Goal: Information Seeking & Learning: Learn about a topic

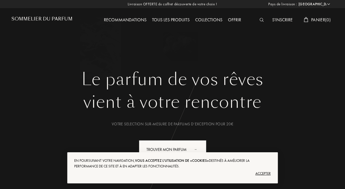
select select "FR"
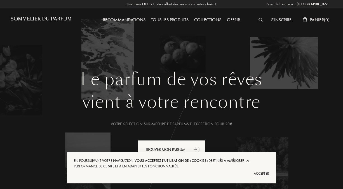
click at [262, 174] on div "Accepter" at bounding box center [171, 173] width 195 height 9
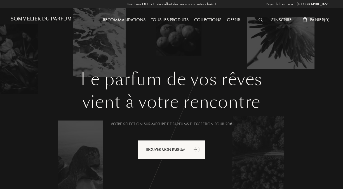
click at [167, 18] on div "Tous les produits" at bounding box center [169, 20] width 43 height 7
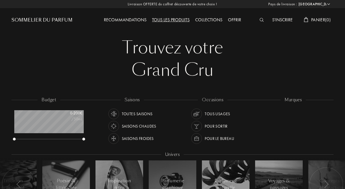
select select "FR"
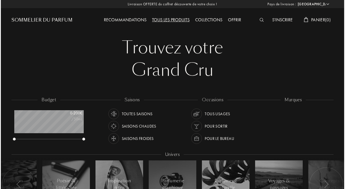
scroll to position [28, 69]
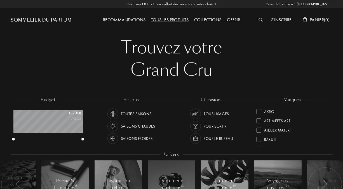
click at [259, 20] on img at bounding box center [261, 20] width 4 height 4
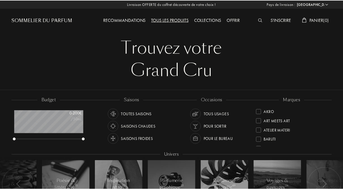
scroll to position [0, 0]
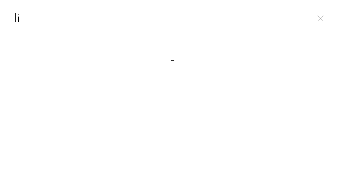
type input "l"
type input "s"
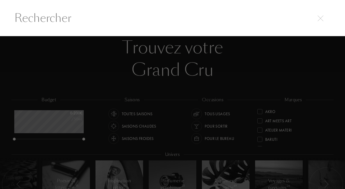
click at [322, 20] on img at bounding box center [320, 18] width 6 height 6
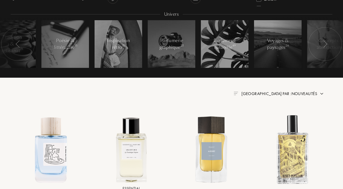
scroll to position [0, 0]
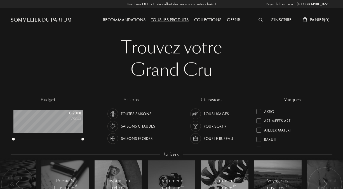
click at [53, 20] on div "Sommelier du Parfum" at bounding box center [41, 20] width 61 height 7
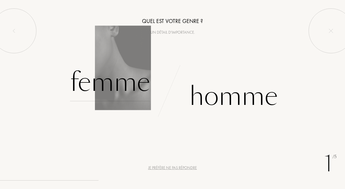
click at [97, 84] on div "Femme" at bounding box center [110, 82] width 80 height 38
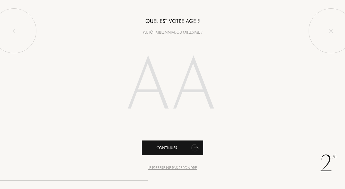
click at [176, 146] on div "Continuer" at bounding box center [173, 147] width 62 height 15
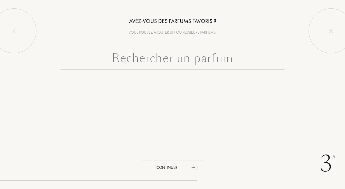
click at [137, 59] on input "text" at bounding box center [172, 59] width 224 height 20
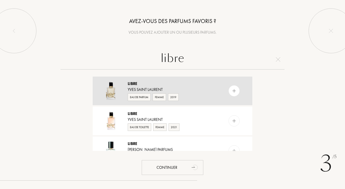
type input "libre"
click at [133, 87] on div "Yves Saint Laurent" at bounding box center [172, 89] width 89 height 6
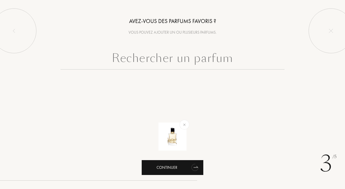
click at [169, 169] on div "Continuer" at bounding box center [173, 167] width 62 height 15
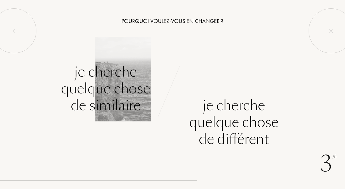
click at [117, 90] on div "Je cherche quelque chose de similaire" at bounding box center [105, 88] width 89 height 50
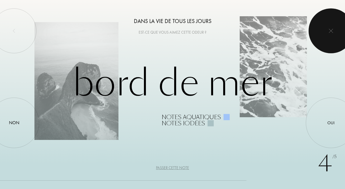
click at [328, 31] on div at bounding box center [330, 30] width 45 height 45
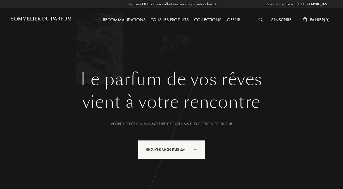
select select "FR"
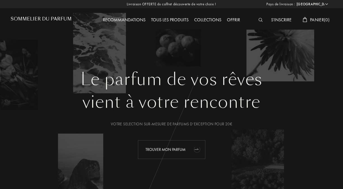
click at [162, 149] on div "Trouver mon parfum" at bounding box center [171, 149] width 67 height 19
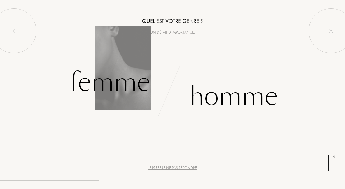
click at [112, 88] on div "Femme" at bounding box center [110, 82] width 80 height 38
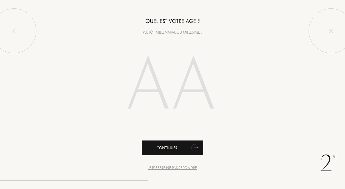
click at [158, 149] on div "Continuer" at bounding box center [173, 147] width 62 height 15
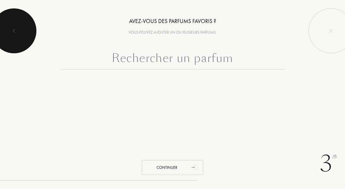
click at [12, 37] on div at bounding box center [14, 30] width 45 height 45
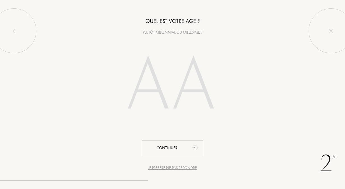
click at [141, 87] on input "number" at bounding box center [172, 86] width 120 height 97
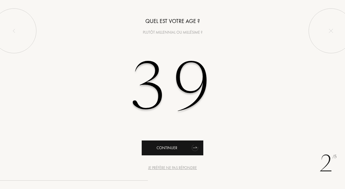
type input "39"
click at [176, 151] on div "Continuer" at bounding box center [173, 147] width 62 height 15
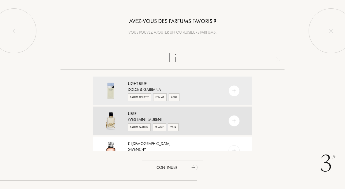
type input "Li"
click at [139, 124] on div "Eau de Parfum" at bounding box center [139, 127] width 23 height 8
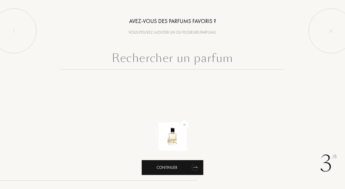
click at [160, 166] on div "Continuer" at bounding box center [173, 167] width 62 height 15
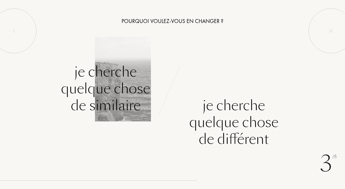
click at [107, 84] on div "Je cherche quelque chose de similaire" at bounding box center [105, 88] width 89 height 50
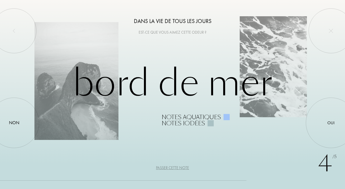
click at [179, 166] on div "Passer cette note" at bounding box center [172, 168] width 33 height 6
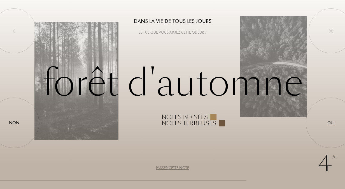
click at [178, 166] on div "Passer cette note" at bounding box center [172, 168] width 33 height 6
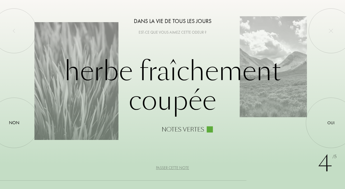
click at [178, 166] on div "Passer cette note" at bounding box center [172, 168] width 33 height 6
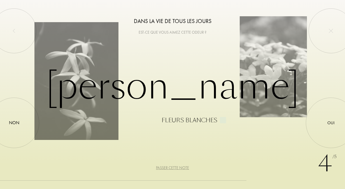
click at [178, 166] on div "Passer cette note" at bounding box center [172, 168] width 33 height 6
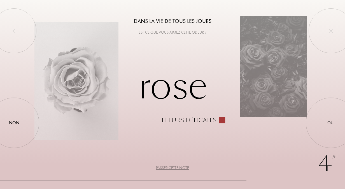
click at [178, 166] on div "Passer cette note" at bounding box center [172, 168] width 33 height 6
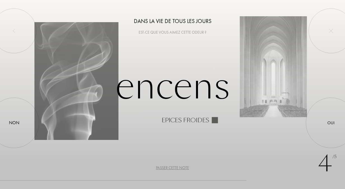
click at [178, 166] on div "Passer cette note" at bounding box center [172, 168] width 33 height 6
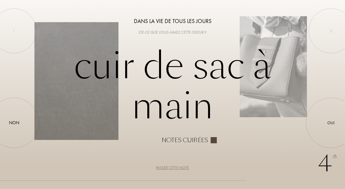
click at [178, 166] on div "Passer cette note" at bounding box center [172, 168] width 33 height 6
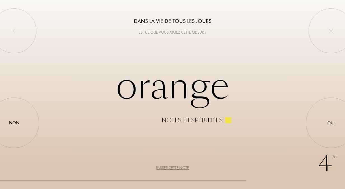
click at [178, 166] on div "Passer cette note" at bounding box center [172, 168] width 33 height 6
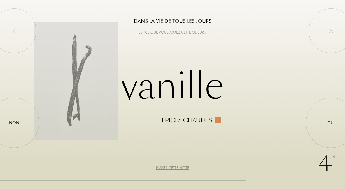
click at [178, 166] on div "Passer cette note" at bounding box center [172, 168] width 33 height 6
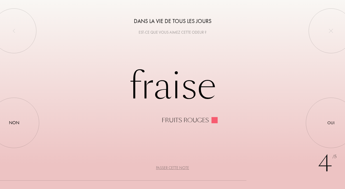
click at [178, 166] on div "Passer cette note" at bounding box center [172, 168] width 33 height 6
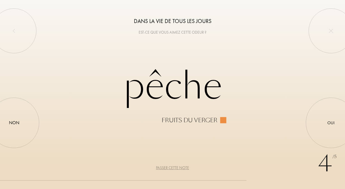
click at [178, 166] on div "Passer cette note" at bounding box center [172, 168] width 33 height 6
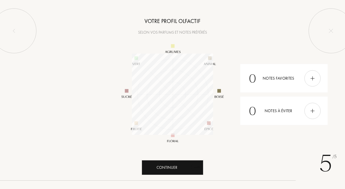
scroll to position [81, 81]
click at [178, 166] on div "Continuer" at bounding box center [173, 167] width 62 height 15
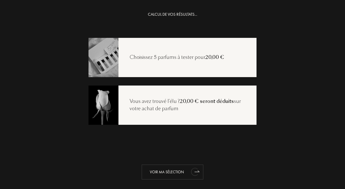
click at [159, 168] on div "Voir ma sélection" at bounding box center [173, 171] width 62 height 15
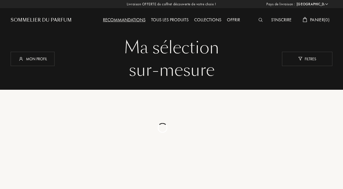
select select "FR"
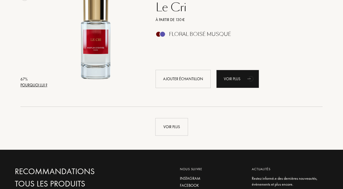
scroll to position [1328, 0]
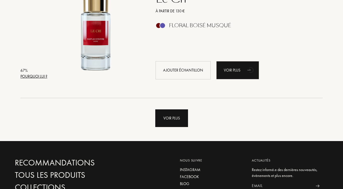
click at [179, 116] on div "Voir plus" at bounding box center [171, 118] width 33 height 18
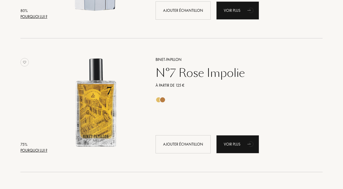
scroll to position [0, 0]
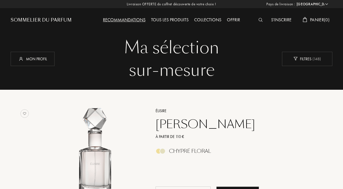
click at [169, 19] on div "Tous les produits" at bounding box center [169, 20] width 43 height 7
click at [163, 19] on div "Tous les produits" at bounding box center [169, 20] width 43 height 7
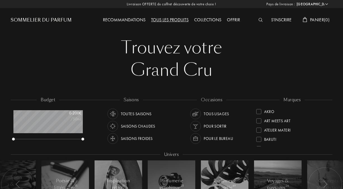
select select "FR"
click at [134, 114] on div "Toutes saisons" at bounding box center [136, 113] width 31 height 11
click at [78, 114] on div "0 - 200 €" at bounding box center [67, 113] width 28 height 6
drag, startPoint x: 83, startPoint y: 141, endPoint x: 76, endPoint y: 140, distance: 6.2
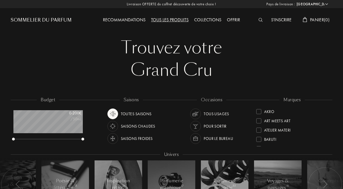
click at [76, 140] on div "0 - 200 € /50mL" at bounding box center [47, 125] width 69 height 31
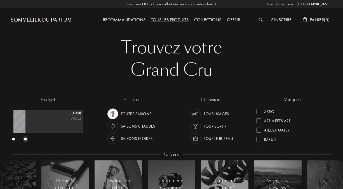
drag, startPoint x: 82, startPoint y: 139, endPoint x: 28, endPoint y: 132, distance: 55.1
click at [25, 130] on div "0 - 35 € /50mL" at bounding box center [47, 125] width 69 height 31
drag, startPoint x: 328, startPoint y: 117, endPoint x: 331, endPoint y: 106, distance: 11.7
click at [331, 106] on div "marques Akro Art Meets Art Atelier Materi [PERSON_NAME]-Papillon Cépages Parfum…" at bounding box center [292, 122] width 81 height 50
click at [221, 113] on div "Tous usages" at bounding box center [216, 113] width 25 height 11
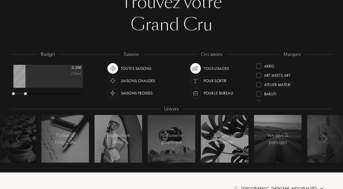
scroll to position [45, 0]
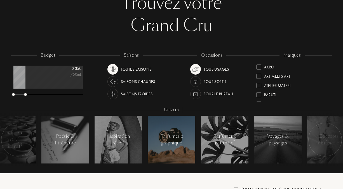
click at [181, 143] on div "Parfumerie graphique" at bounding box center [172, 139] width 24 height 13
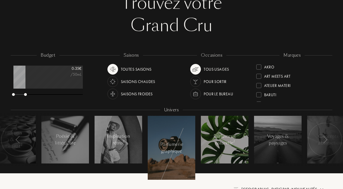
click at [210, 140] on div at bounding box center [225, 140] width 48 height 48
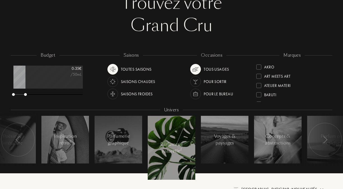
drag, startPoint x: 326, startPoint y: 93, endPoint x: 331, endPoint y: 73, distance: 20.9
click at [331, 73] on div "marques Akro Art Meets Art Atelier Materi [PERSON_NAME]-Papillon Cépages Parfum…" at bounding box center [292, 77] width 81 height 50
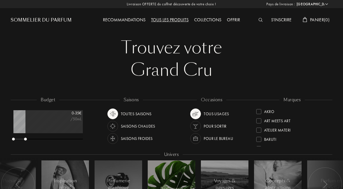
click at [259, 20] on img at bounding box center [261, 20] width 4 height 4
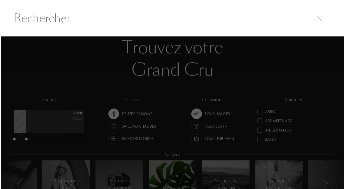
scroll to position [0, 0]
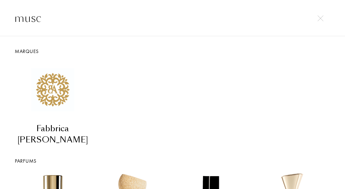
type input "musc"
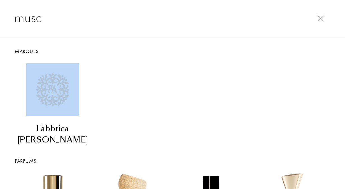
drag, startPoint x: 342, startPoint y: 43, endPoint x: 343, endPoint y: 62, distance: 19.1
click at [343, 62] on div "Marques Fabbrica Della Musa Parfums Parfum d'Empire Parfum d'Empire Musc Tonkin…" at bounding box center [172, 118] width 345 height 164
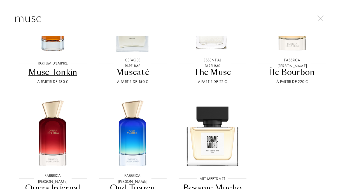
scroll to position [0, 0]
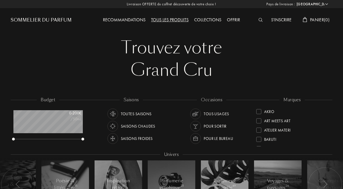
select select "FR"
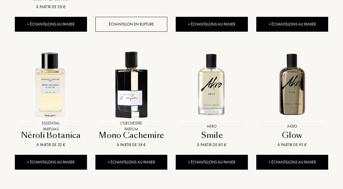
scroll to position [374, 0]
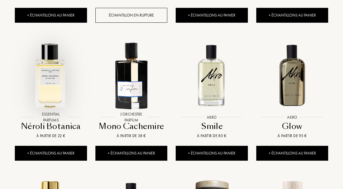
click at [46, 82] on img at bounding box center [51, 75] width 72 height 72
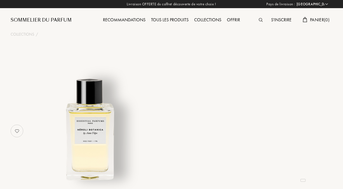
select select "FR"
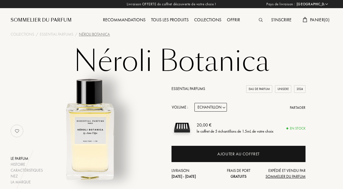
drag, startPoint x: 343, startPoint y: 17, endPoint x: 343, endPoint y: 27, distance: 10.9
drag, startPoint x: 342, startPoint y: 25, endPoint x: 342, endPoint y: 34, distance: 9.3
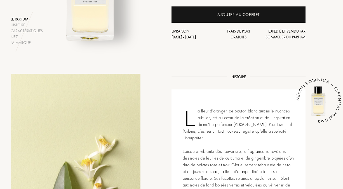
scroll to position [139, 0]
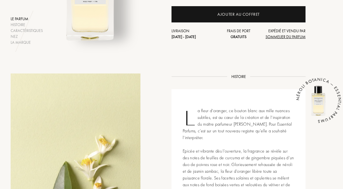
click at [327, 64] on icon "NÉROLI BOTANICA — ESSENTIAL PARFUMS" at bounding box center [323, 104] width 98 height 98
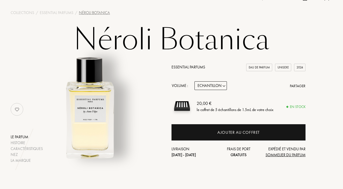
scroll to position [18, 0]
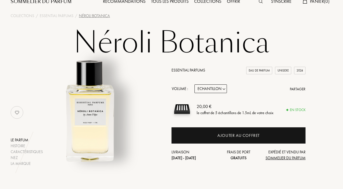
click at [259, 68] on div "Eau de Parfum" at bounding box center [259, 71] width 26 height 8
click at [219, 87] on select "Echantillon 10mL 100mL 150mL" at bounding box center [211, 88] width 32 height 9
select select "2"
click at [195, 85] on select "Echantillon 10mL 100mL 150mL" at bounding box center [211, 88] width 32 height 9
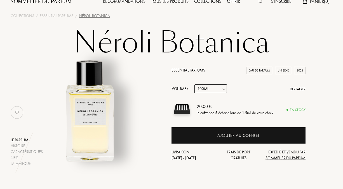
select select "2"
click at [223, 90] on select "Echantillon 10mL 100mL 150mL" at bounding box center [211, 88] width 32 height 9
select select "3"
click at [195, 85] on select "Echantillon 10mL 100mL 150mL" at bounding box center [211, 88] width 32 height 9
select select "3"
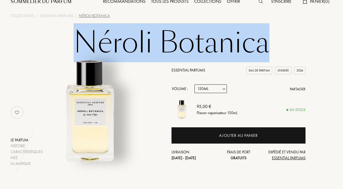
drag, startPoint x: 340, startPoint y: 25, endPoint x: 346, endPoint y: 5, distance: 20.4
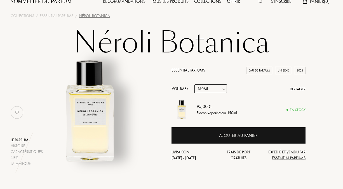
drag, startPoint x: 346, startPoint y: 5, endPoint x: 312, endPoint y: 64, distance: 67.9
click at [312, 64] on div "Le parfum Histoire Caractéristiques Nez La marque Essential Parfums Eau de Parf…" at bounding box center [171, 112] width 330 height 108
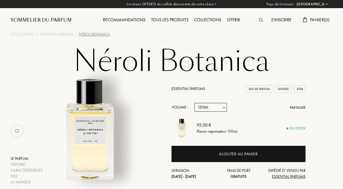
click at [200, 18] on div "Collections" at bounding box center [207, 20] width 33 height 7
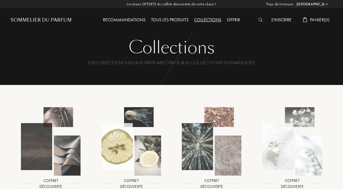
select select "FR"
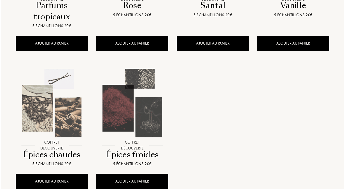
scroll to position [483, 0]
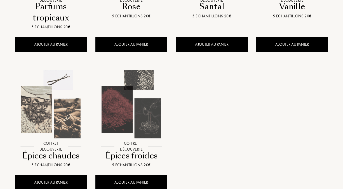
click at [48, 12] on div "Parfums tropicaux" at bounding box center [51, 12] width 68 height 22
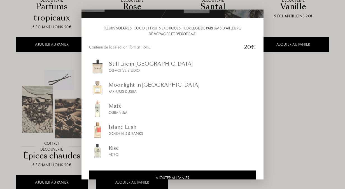
scroll to position [62, 0]
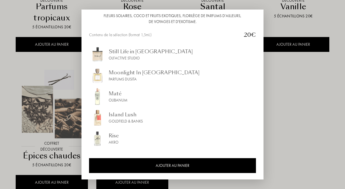
click at [125, 48] on div "Still Life in [GEOGRAPHIC_DATA]" at bounding box center [151, 52] width 84 height 8
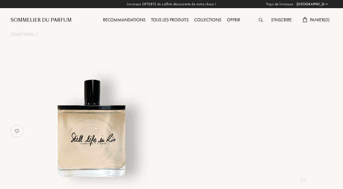
select select "FR"
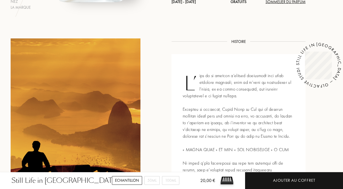
scroll to position [205, 0]
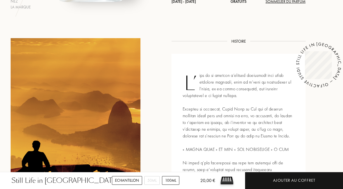
click at [168, 181] on div "100mL" at bounding box center [170, 180] width 17 height 9
click at [155, 180] on div "50mL" at bounding box center [151, 180] width 15 height 9
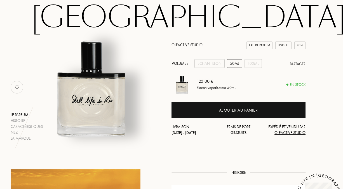
scroll to position [55, 0]
